Goal: Transaction & Acquisition: Purchase product/service

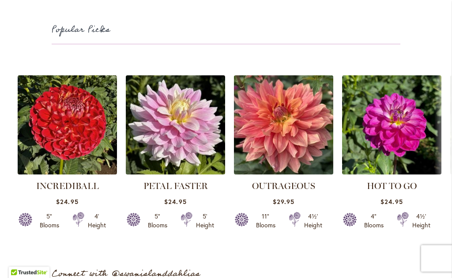
scroll to position [2326, 0]
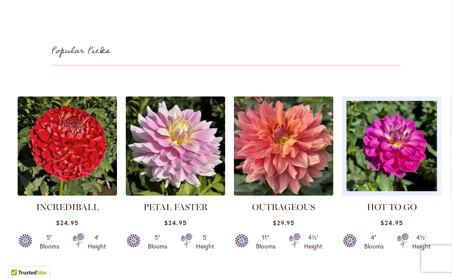
click at [414, 155] on img at bounding box center [391, 146] width 99 height 99
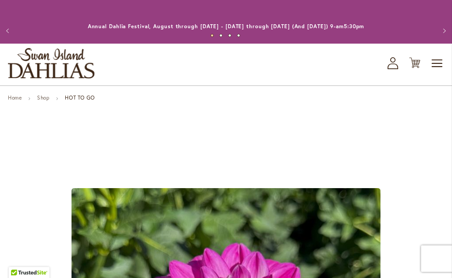
scroll to position [12, 0]
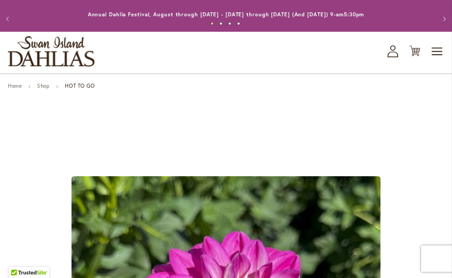
click at [45, 83] on link "Shop" at bounding box center [43, 86] width 12 height 7
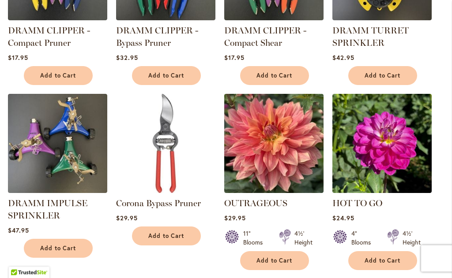
scroll to position [383, 0]
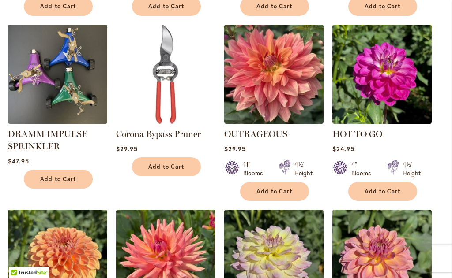
click at [290, 94] on img at bounding box center [273, 74] width 99 height 99
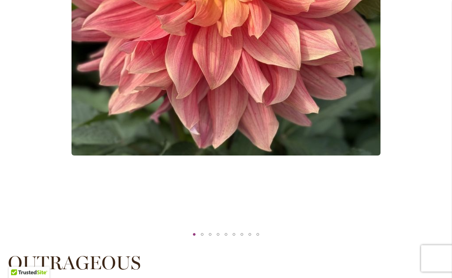
scroll to position [334, 0]
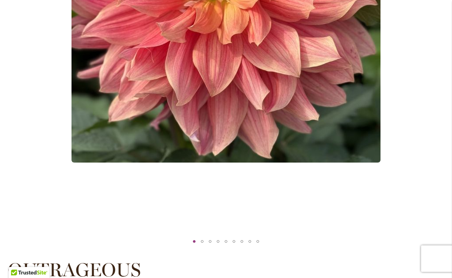
click at [294, 104] on img "OUTRAGEOUS" at bounding box center [225, 8] width 309 height 309
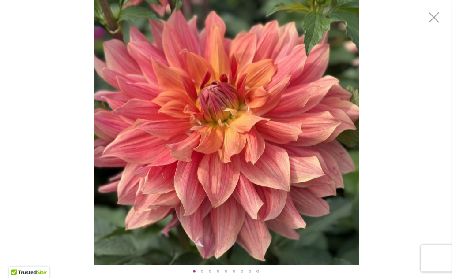
scroll to position [481, 0]
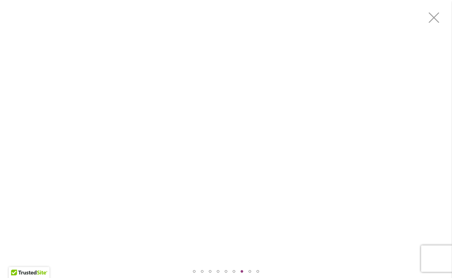
click at [241, 269] on div "OUTRAGEOUS" at bounding box center [242, 271] width 8 height 13
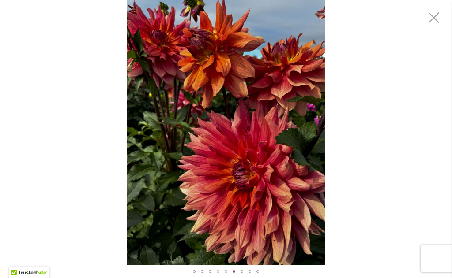
click at [232, 269] on div "OUTRAGEOUS" at bounding box center [234, 271] width 8 height 13
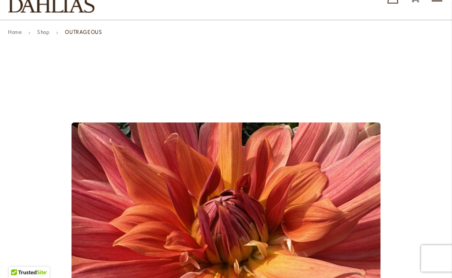
scroll to position [0, 0]
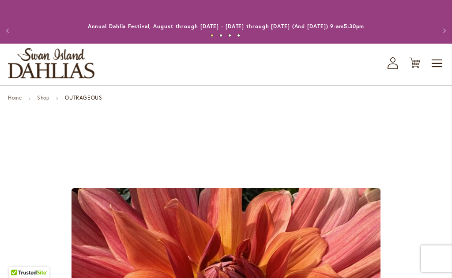
click at [46, 100] on link "Shop" at bounding box center [43, 97] width 12 height 7
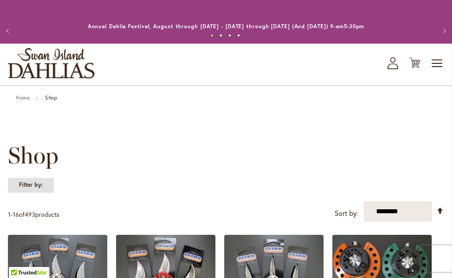
click at [41, 182] on strong "Filter by:" at bounding box center [31, 185] width 46 height 15
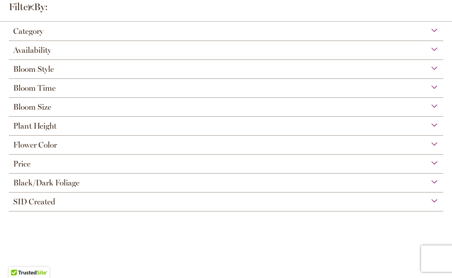
click at [54, 125] on span "Plant Height" at bounding box center [34, 126] width 43 height 10
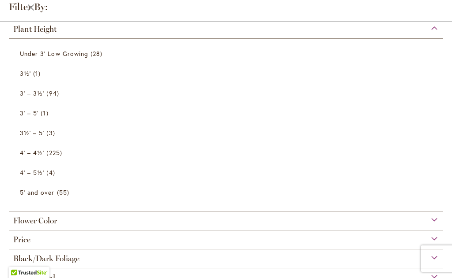
click at [30, 78] on link "3½' 1 item" at bounding box center [227, 73] width 414 height 15
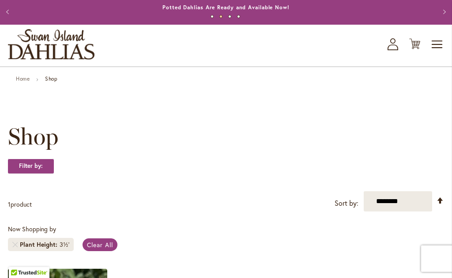
scroll to position [17, 0]
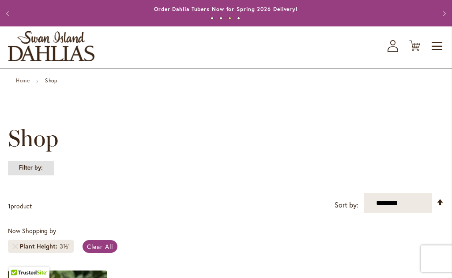
click at [40, 165] on strong "Filter by:" at bounding box center [31, 168] width 46 height 15
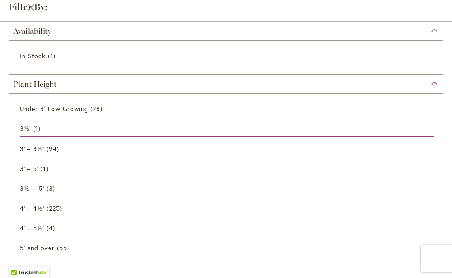
click at [52, 185] on span "3 items" at bounding box center [51, 188] width 11 height 9
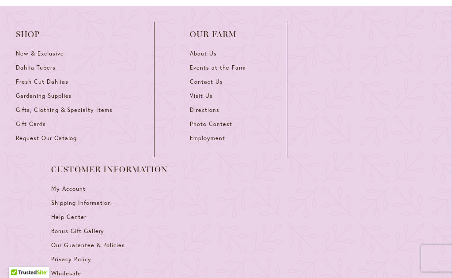
scroll to position [747, 0]
click at [29, 64] on span "Dahlia Tubers" at bounding box center [36, 68] width 40 height 8
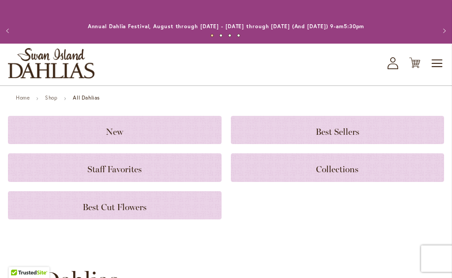
click at [113, 123] on div "New" at bounding box center [115, 130] width 214 height 28
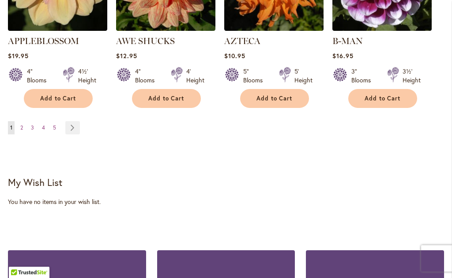
scroll to position [998, 0]
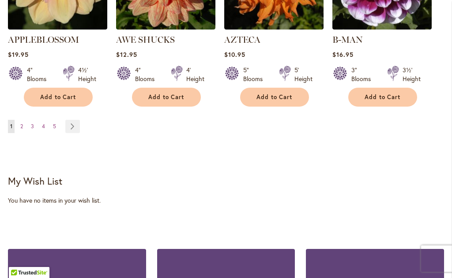
click at [72, 120] on link "Page Next" at bounding box center [72, 126] width 15 height 13
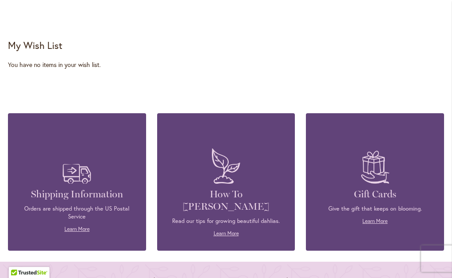
scroll to position [921, 0]
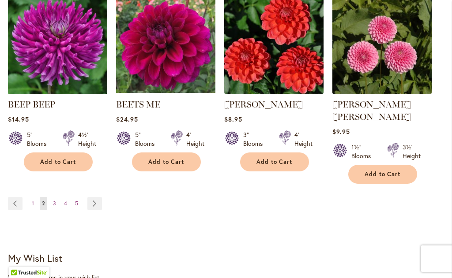
click at [75, 200] on span "5" at bounding box center [76, 203] width 3 height 7
